Goal: Task Accomplishment & Management: Complete application form

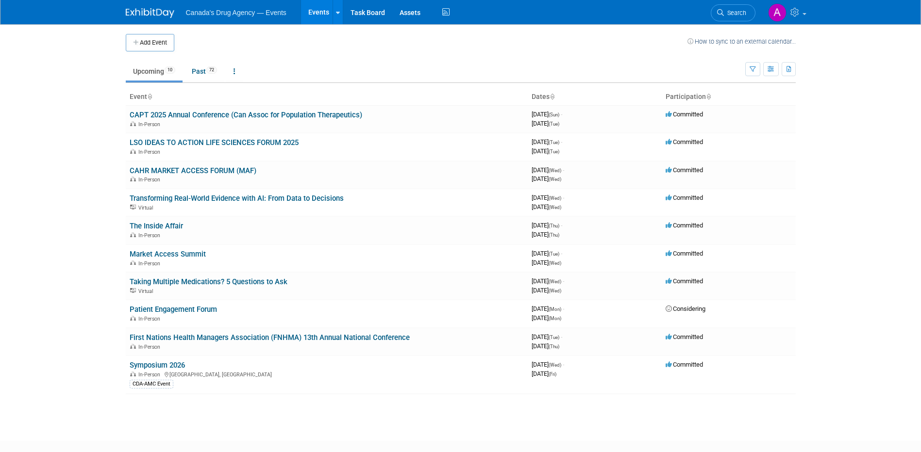
click at [877, 180] on body "Canada's Drug Agency — Events Events Add Event Bulk Upload Events Shareable Eve…" at bounding box center [460, 226] width 921 height 452
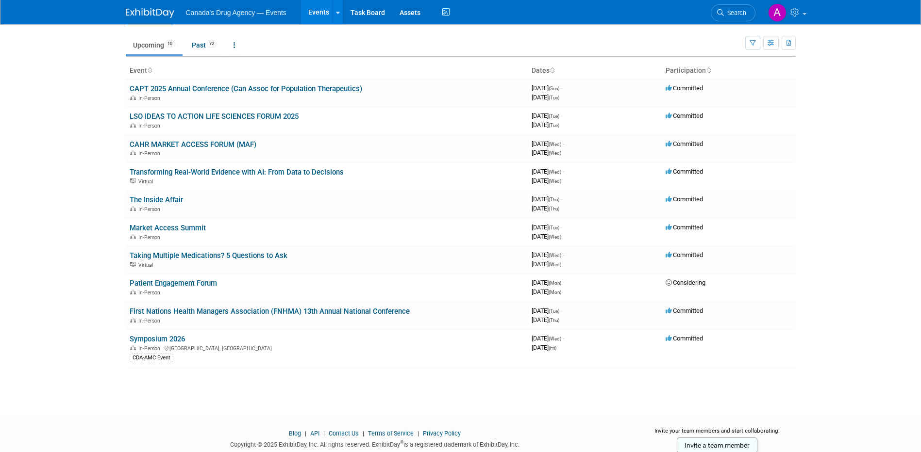
scroll to position [49, 0]
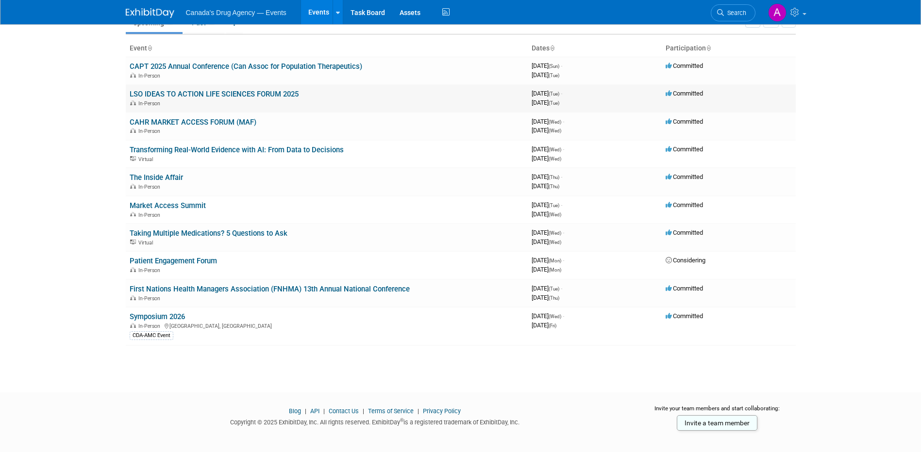
click at [226, 93] on link "LSO IDEAS TO ACTION LIFE SCIENCES FORUM 2025" at bounding box center [214, 94] width 169 height 9
click at [226, 70] on link "CAPT 2025 Annual Conference (Can Assoc for Population Therapeutics)" at bounding box center [246, 66] width 233 height 9
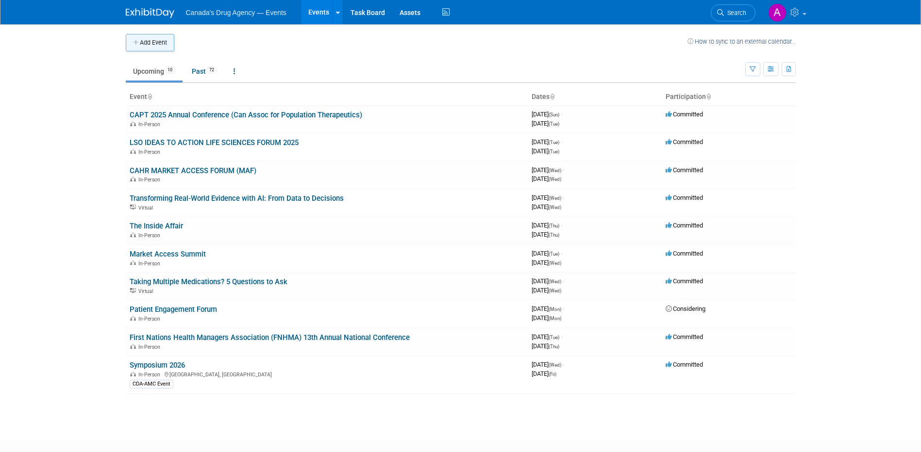
click at [159, 43] on button "Add Event" at bounding box center [150, 42] width 49 height 17
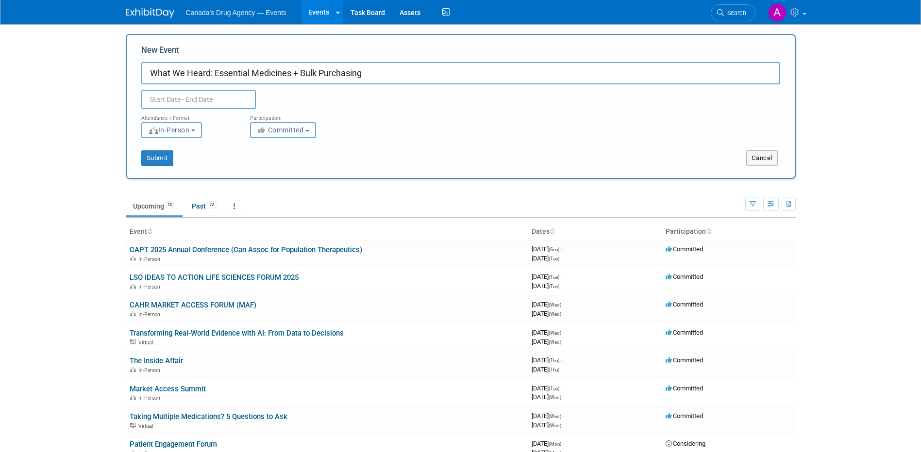
type input "What We Heard: Essential Medicines + Bulk Purchasing"
click at [163, 99] on input "text" at bounding box center [198, 99] width 115 height 19
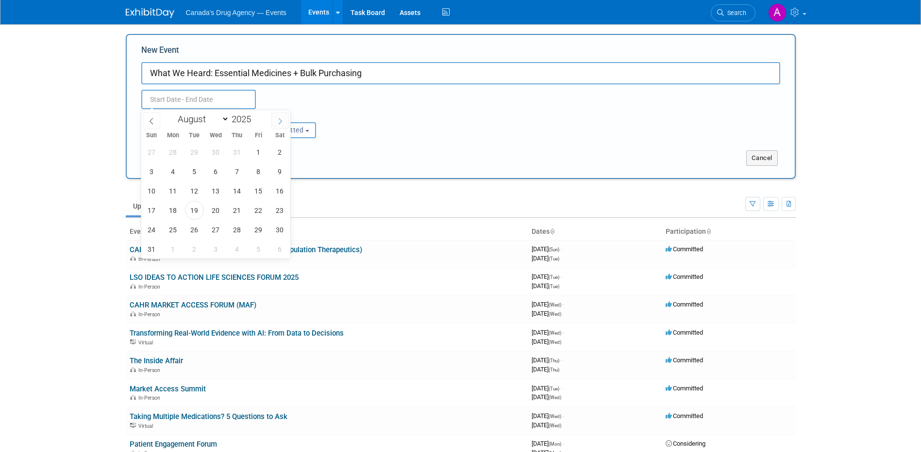
click at [277, 122] on icon at bounding box center [280, 121] width 7 height 7
select select "8"
click at [174, 228] on span "29" at bounding box center [173, 229] width 19 height 19
type input "Sep 29, 2025 to Sep 29, 2025"
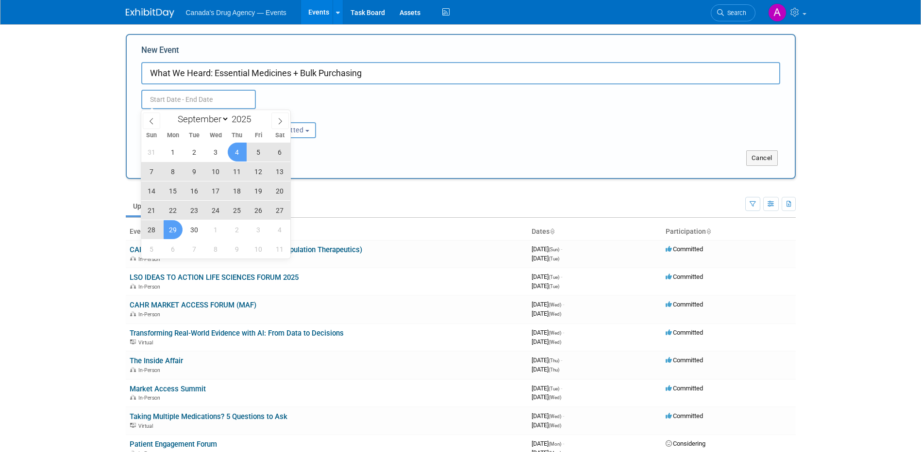
type input "Sep 29, 2025 to Sep 29, 2025"
click at [340, 96] on div "Sep 29, 2025 to Sep 29, 2025 Duplicate Event Warning" at bounding box center [460, 96] width 653 height 25
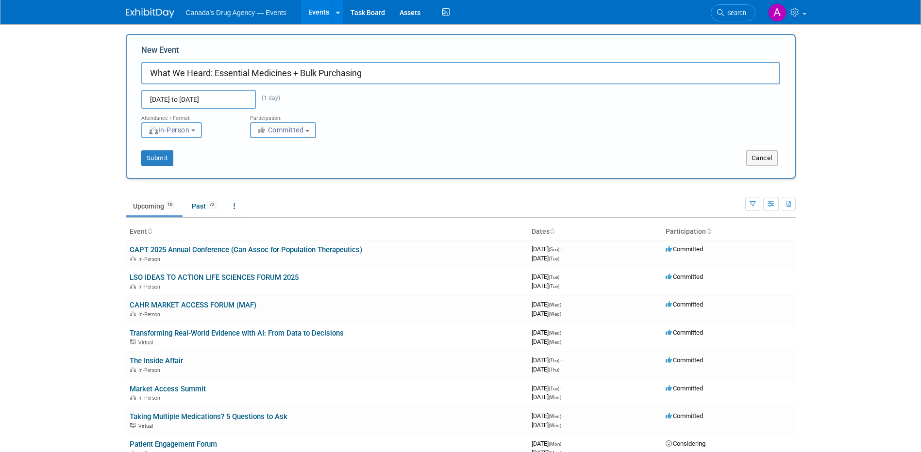
click at [190, 131] on span "In-Person" at bounding box center [169, 130] width 42 height 8
click at [187, 164] on label "Virtual" at bounding box center [175, 167] width 56 height 13
click at [150, 165] on input "Virtual" at bounding box center [147, 168] width 6 height 6
select select "2"
click at [164, 156] on button "Submit" at bounding box center [157, 158] width 32 height 16
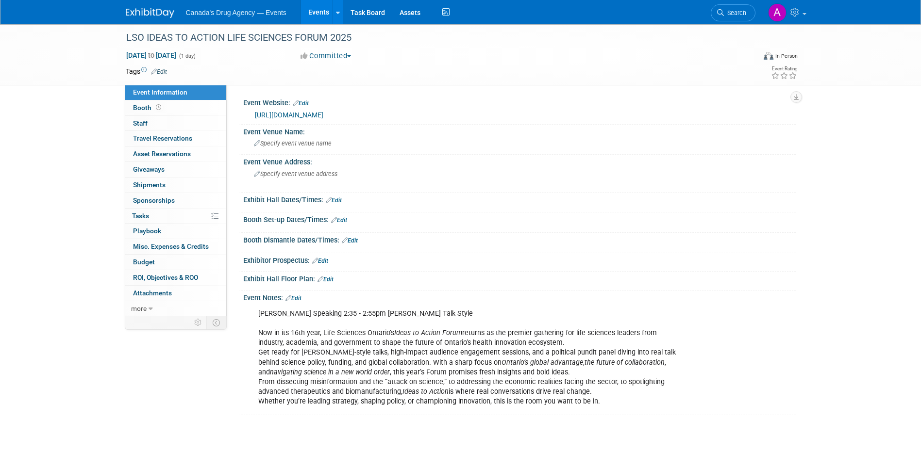
click at [323, 114] on link "https://lifesciencesontario.ca/lso-annual-ideas-to-action-life-sciences-forum/" at bounding box center [289, 115] width 68 height 8
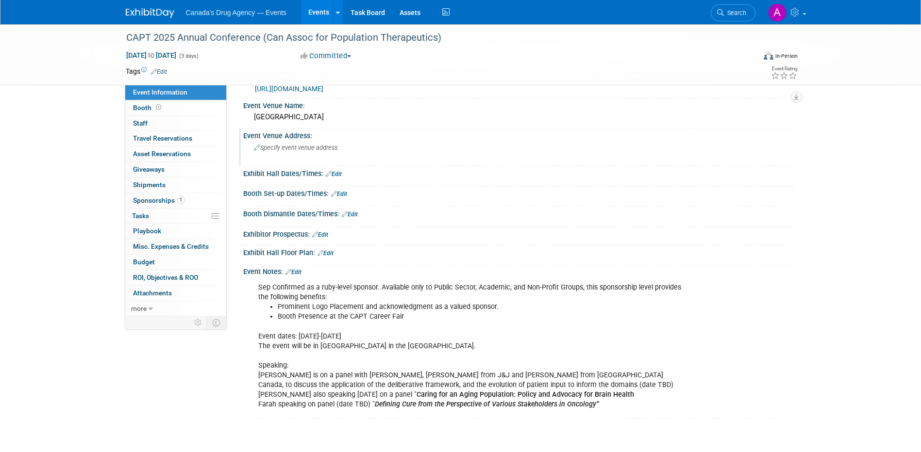
scroll to position [97, 0]
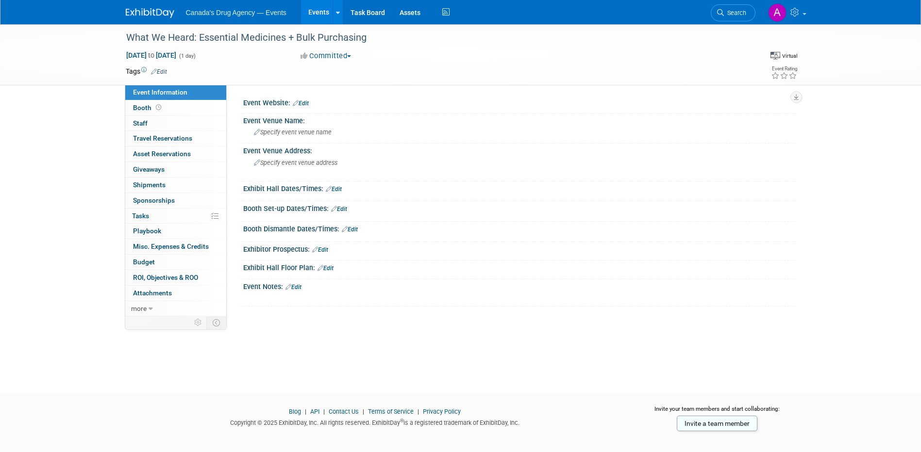
click at [139, 14] on img at bounding box center [150, 13] width 49 height 10
